Goal: Information Seeking & Learning: Learn about a topic

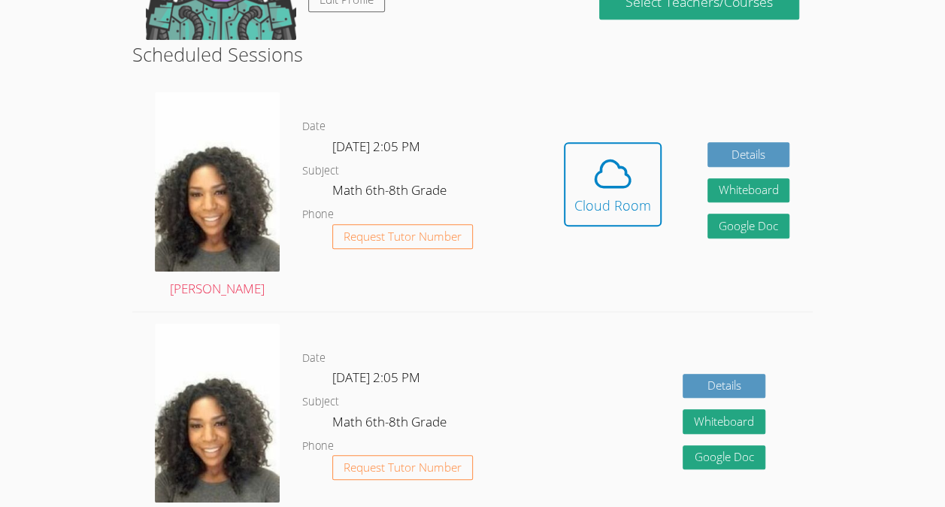
scroll to position [363, 0]
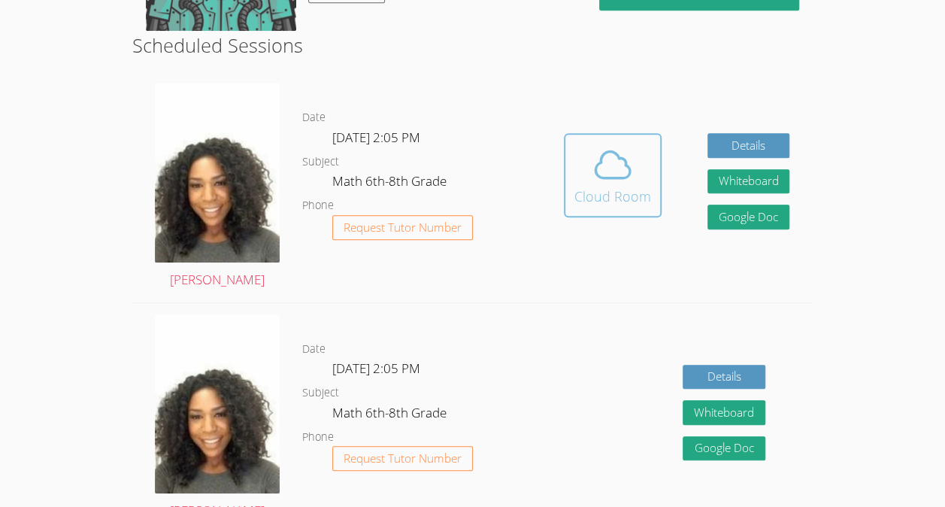
click at [603, 150] on icon at bounding box center [613, 165] width 42 height 42
click at [600, 372] on div "Details Whiteboard Hidden Google Doc" at bounding box center [677, 418] width 272 height 230
click at [603, 377] on div "Details Whiteboard Hidden Google Doc" at bounding box center [677, 418] width 272 height 230
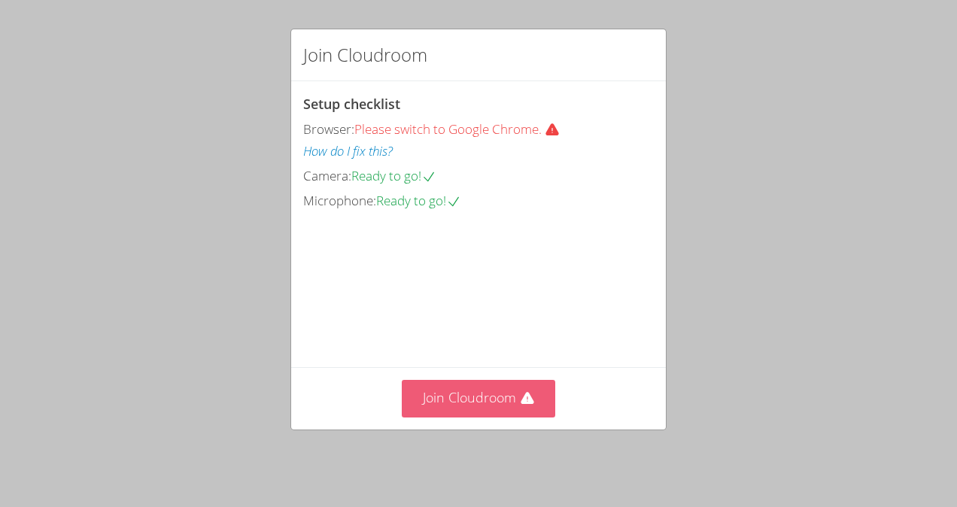
click at [487, 411] on button "Join Cloudroom" at bounding box center [479, 398] width 154 height 37
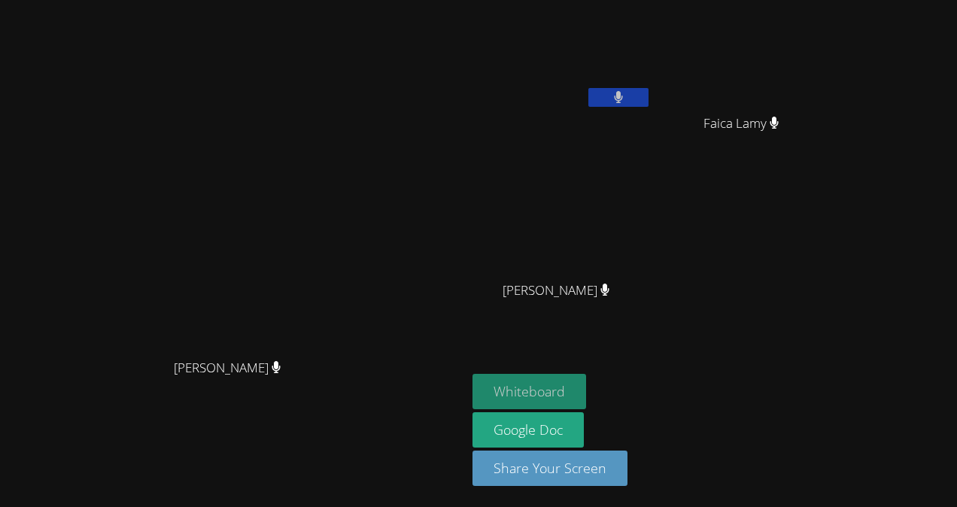
click at [586, 397] on button "Whiteboard" at bounding box center [529, 391] width 114 height 35
click at [346, 170] on video at bounding box center [233, 224] width 226 height 256
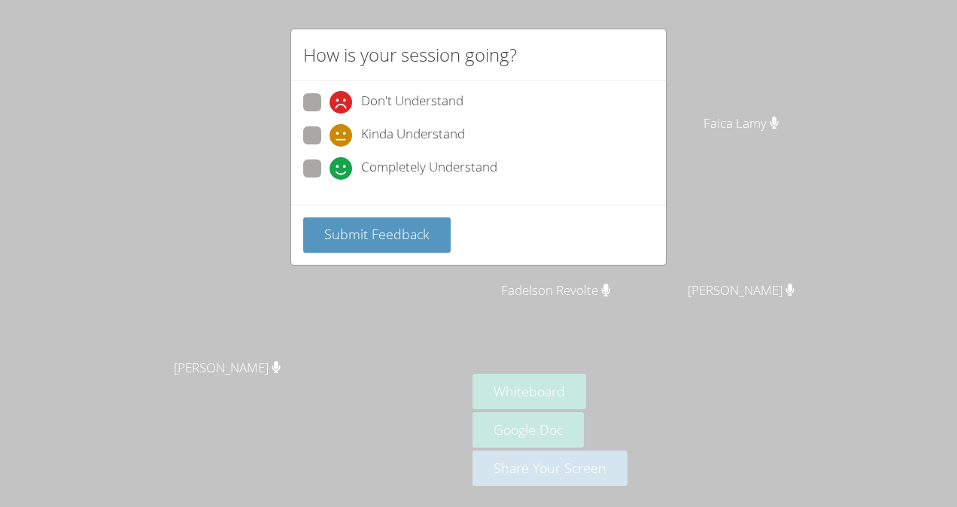
click at [414, 137] on span "Kinda Understand" at bounding box center [413, 135] width 104 height 23
click at [342, 137] on input "Kinda Understand" at bounding box center [335, 132] width 13 height 13
radio input "true"
click at [420, 226] on span "Submit Feedback" at bounding box center [376, 234] width 105 height 18
